Goal: Task Accomplishment & Management: Complete application form

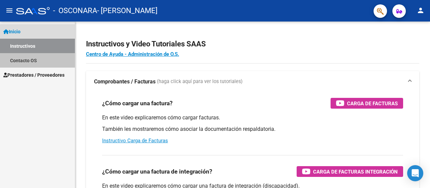
click at [33, 61] on link "Contacto OS" at bounding box center [37, 60] width 75 height 14
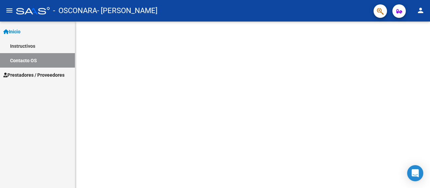
click at [30, 74] on span "Prestadores / Proveedores" at bounding box center [33, 74] width 61 height 7
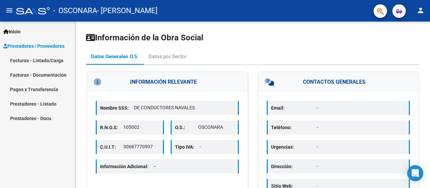
click at [24, 68] on link "Facturas - Documentación" at bounding box center [37, 75] width 75 height 14
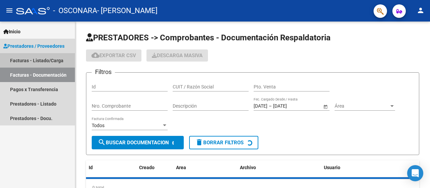
click at [32, 58] on link "Facturas - Listado/Carga" at bounding box center [37, 60] width 75 height 14
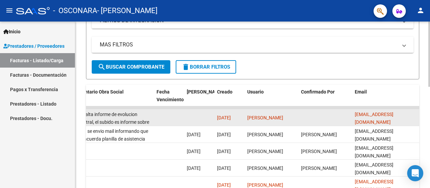
scroll to position [158, 0]
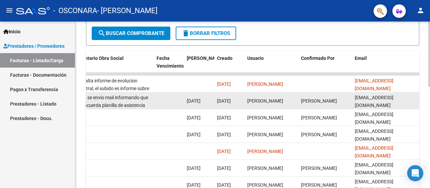
click at [113, 100] on div "[DATE] se envio mail informando que no concuerda planilla de asistencia con la …" at bounding box center [112, 101] width 79 height 14
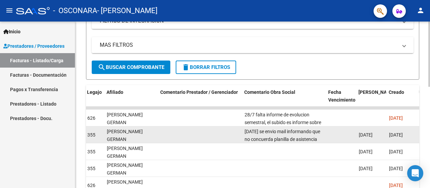
scroll to position [124, 0]
click at [368, 133] on span "[DATE]" at bounding box center [366, 134] width 14 height 5
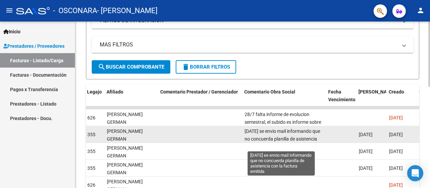
drag, startPoint x: 251, startPoint y: 133, endPoint x: 366, endPoint y: 128, distance: 115.6
click at [251, 133] on span "[DATE] se envio mail informando que no concuerda planilla de asistencia con la …" at bounding box center [282, 138] width 76 height 21
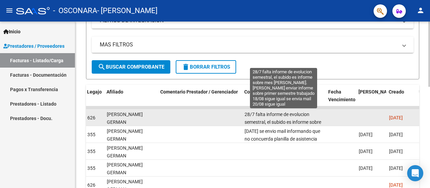
click at [262, 116] on span "28/7 falta informe de evolucion semestral, el subido es informe sobre mes [PERS…" at bounding box center [282, 136] width 77 height 51
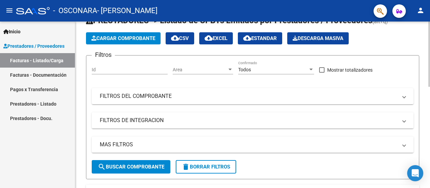
scroll to position [0, 0]
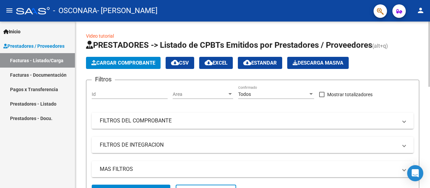
click at [111, 62] on span "Cargar Comprobante" at bounding box center [123, 63] width 64 height 6
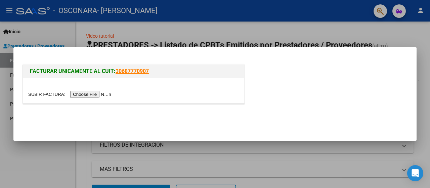
click at [92, 95] on input "file" at bounding box center [70, 94] width 85 height 7
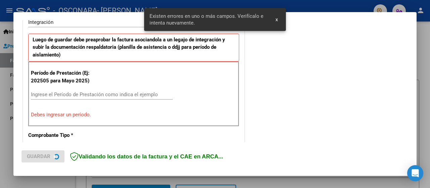
scroll to position [167, 0]
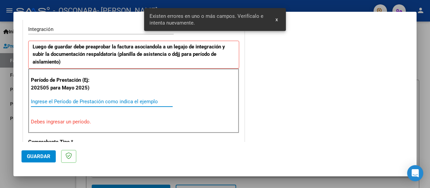
click at [81, 99] on input "Ingrese el Período de Prestación como indica el ejemplo" at bounding box center [102, 101] width 142 height 6
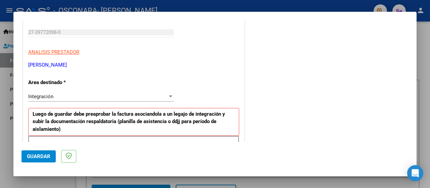
scroll to position [101, 0]
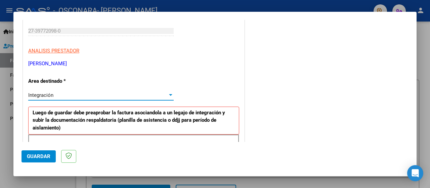
click at [77, 94] on div "Integración" at bounding box center [97, 95] width 139 height 6
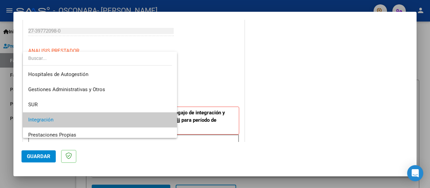
scroll to position [25, 0]
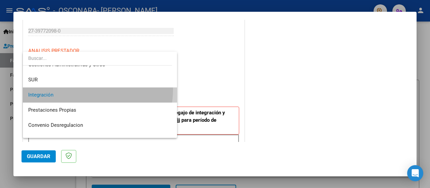
click at [83, 89] on span "Integración" at bounding box center [100, 94] width 144 height 15
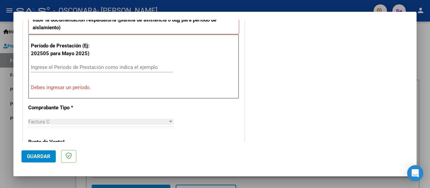
scroll to position [202, 0]
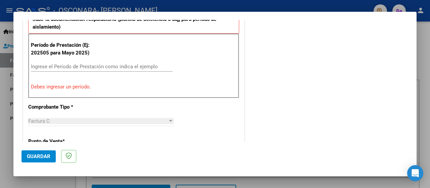
click at [90, 63] on input "Ingrese el Período de Prestación como indica el ejemplo" at bounding box center [102, 66] width 142 height 6
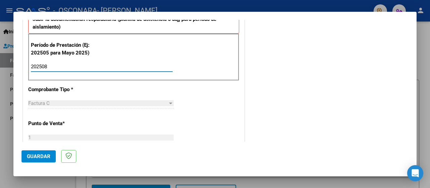
type input "202508"
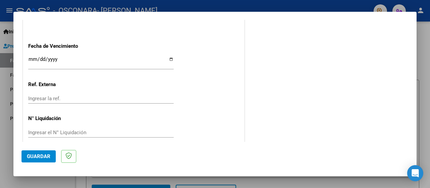
scroll to position [482, 0]
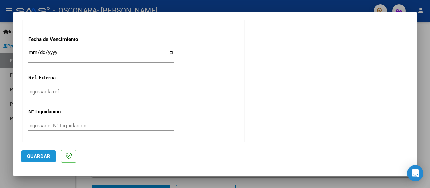
click at [36, 157] on span "Guardar" at bounding box center [39, 156] width 24 height 6
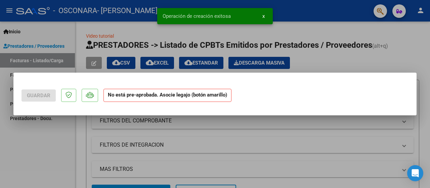
scroll to position [0, 0]
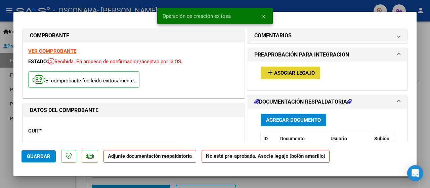
click at [289, 70] on span "Asociar Legajo" at bounding box center [294, 73] width 41 height 6
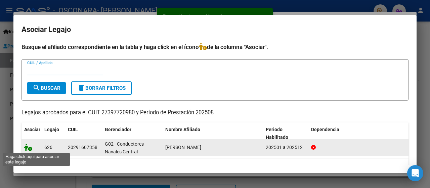
click at [30, 147] on icon at bounding box center [28, 146] width 8 height 7
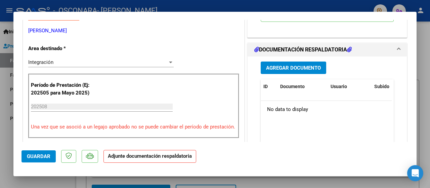
scroll to position [168, 0]
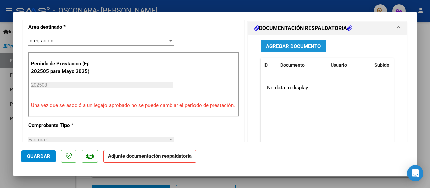
click at [302, 46] on span "Agregar Documento" at bounding box center [293, 46] width 55 height 6
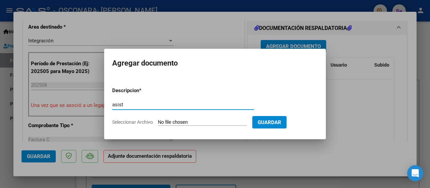
type input "asist"
click at [174, 120] on input "Seleccionar Archivo" at bounding box center [202, 122] width 89 height 6
type input "C:\fakepath\CamScanner [DATE] 15.32.pdf"
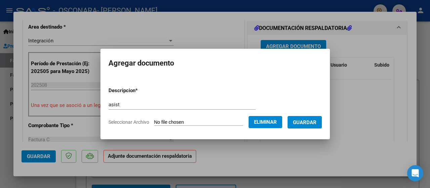
click at [315, 121] on span "Guardar" at bounding box center [305, 122] width 24 height 6
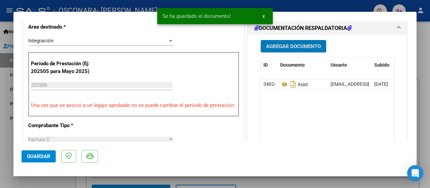
click at [295, 43] on span "Agregar Documento" at bounding box center [293, 46] width 55 height 6
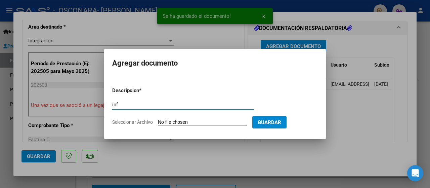
type input "inf"
click at [189, 119] on input "Seleccionar Archivo" at bounding box center [202, 122] width 89 height 6
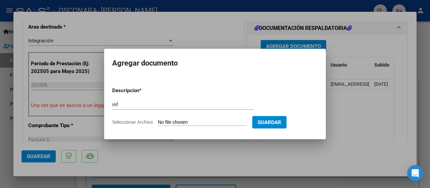
type input "C:\fakepath\planilla informe (18).pdf"
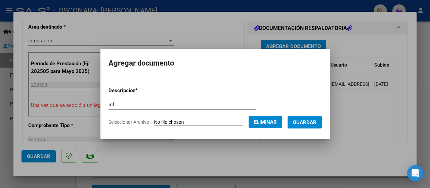
click at [320, 125] on button "Guardar" at bounding box center [304, 122] width 34 height 12
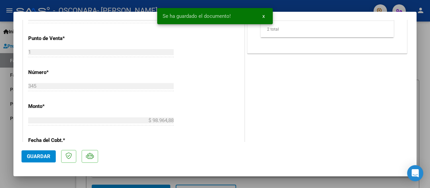
scroll to position [302, 0]
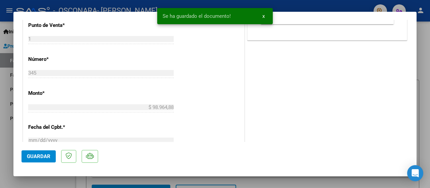
click at [31, 156] on span "Guardar" at bounding box center [39, 156] width 24 height 6
click at [425, 39] on div at bounding box center [215, 94] width 430 height 188
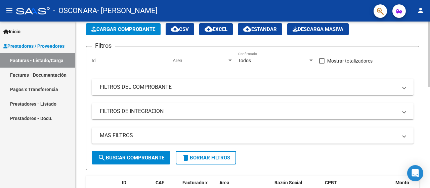
scroll to position [0, 0]
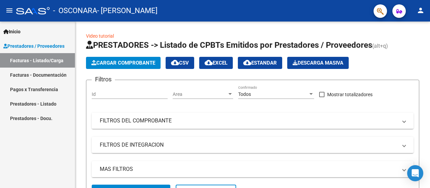
click at [58, 60] on link "Facturas - Listado/Carga" at bounding box center [37, 60] width 75 height 14
click at [56, 74] on link "Facturas - Documentación" at bounding box center [37, 75] width 75 height 14
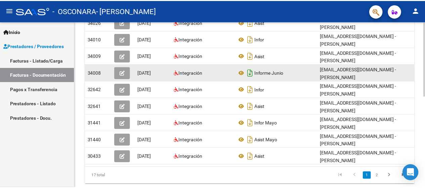
scroll to position [202, 0]
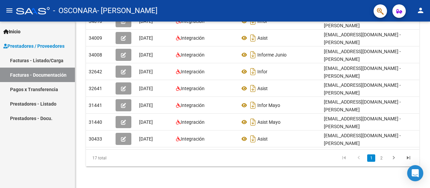
click at [420, 9] on mat-icon "person" at bounding box center [420, 10] width 8 height 8
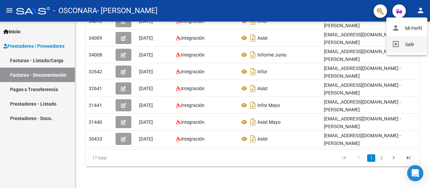
click at [420, 43] on button "exit_to_app Salir" at bounding box center [406, 44] width 41 height 16
